Goal: Task Accomplishment & Management: Manage account settings

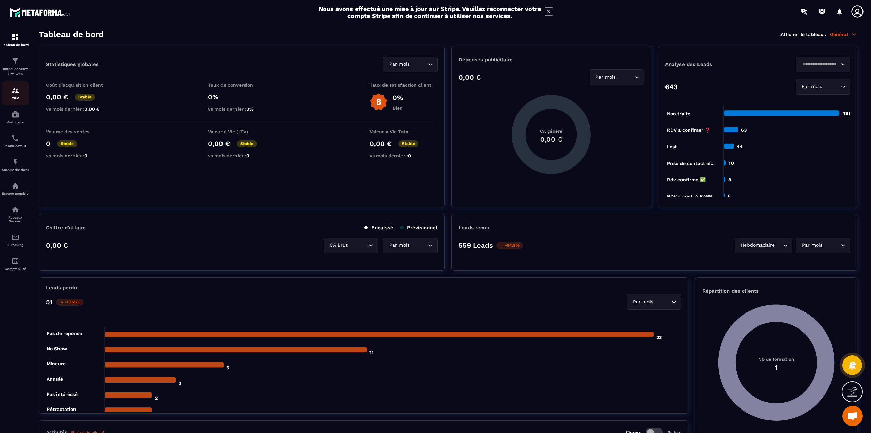
click at [15, 93] on img at bounding box center [15, 90] width 8 height 8
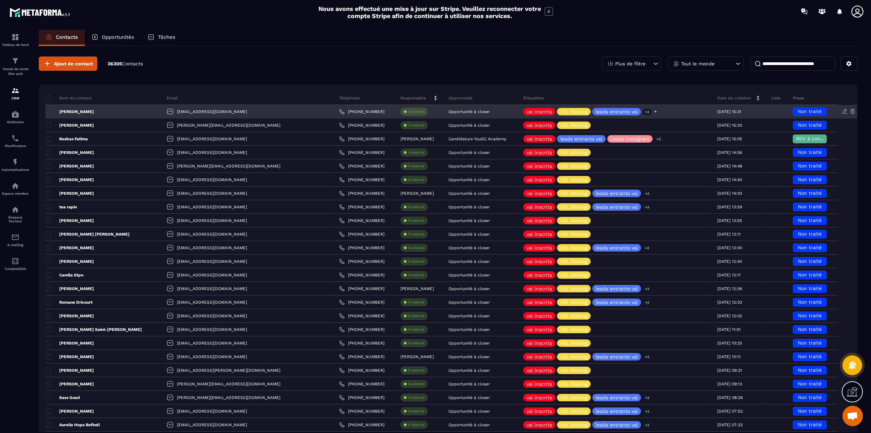
click at [653, 110] on icon at bounding box center [655, 111] width 4 height 4
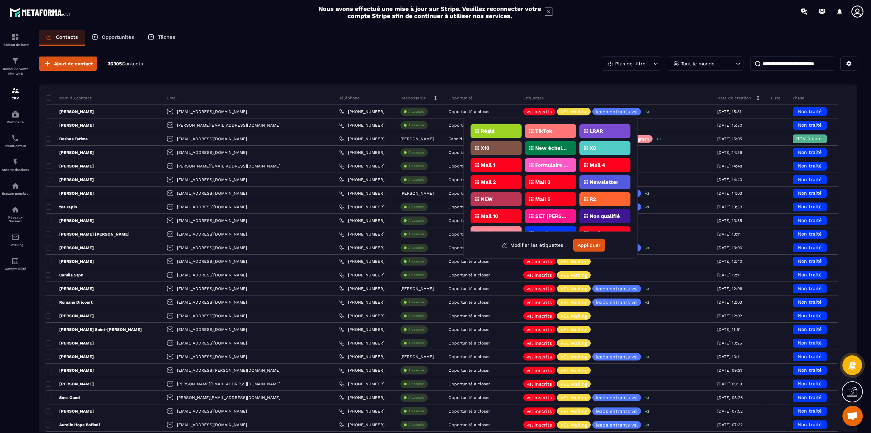
scroll to position [337, 0]
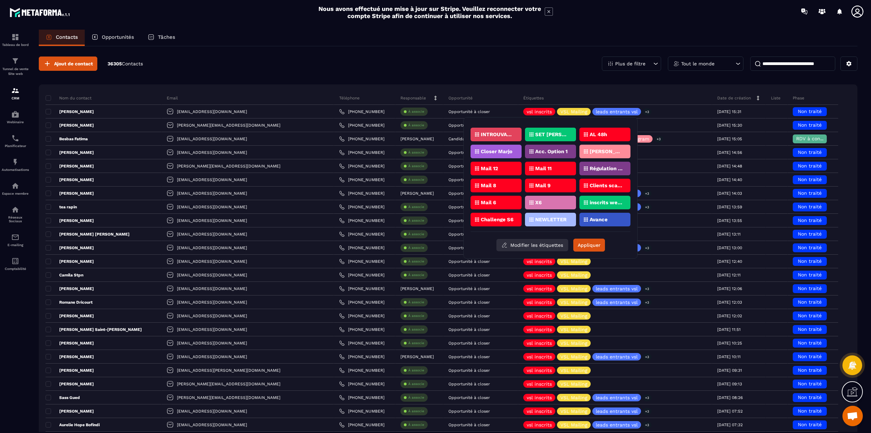
click at [543, 245] on button "Modifier les étiquettes" at bounding box center [533, 245] width 72 height 12
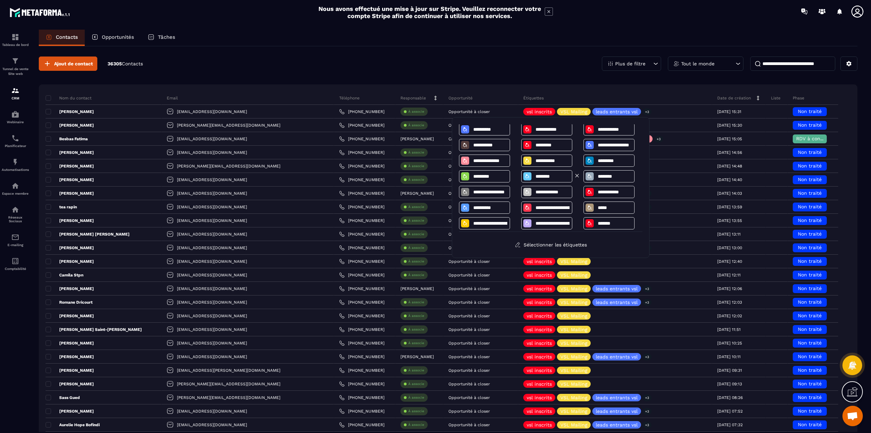
scroll to position [0, 0]
click at [651, 29] on section "Tableau de bord Tunnel de vente Site web CRM Webinaire Planificateur Automatisa…" at bounding box center [435, 237] width 871 height 429
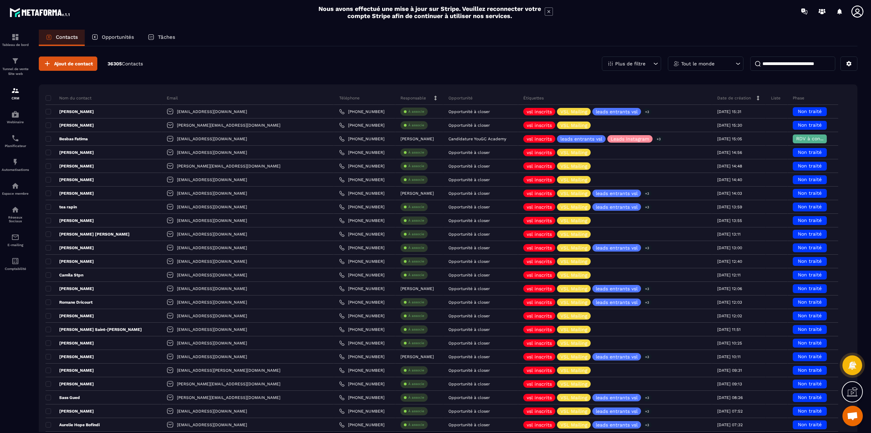
click at [857, 10] on icon at bounding box center [858, 12] width 14 height 14
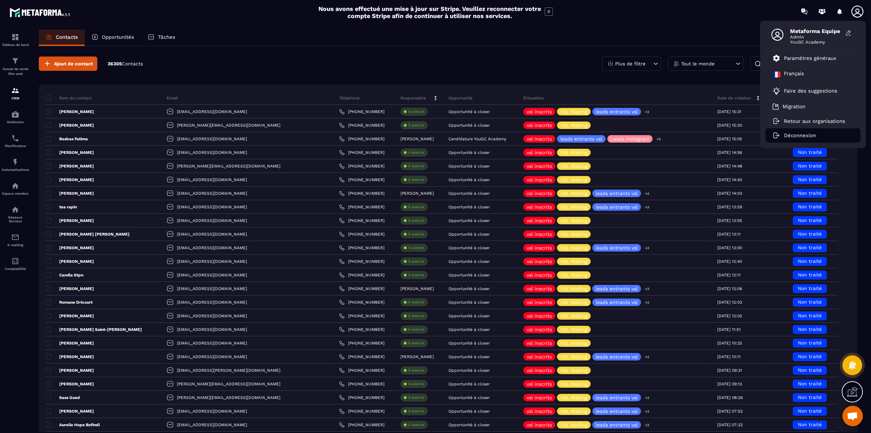
click at [788, 133] on p "Déconnexion" at bounding box center [800, 135] width 32 height 6
